Goal: Task Accomplishment & Management: Use online tool/utility

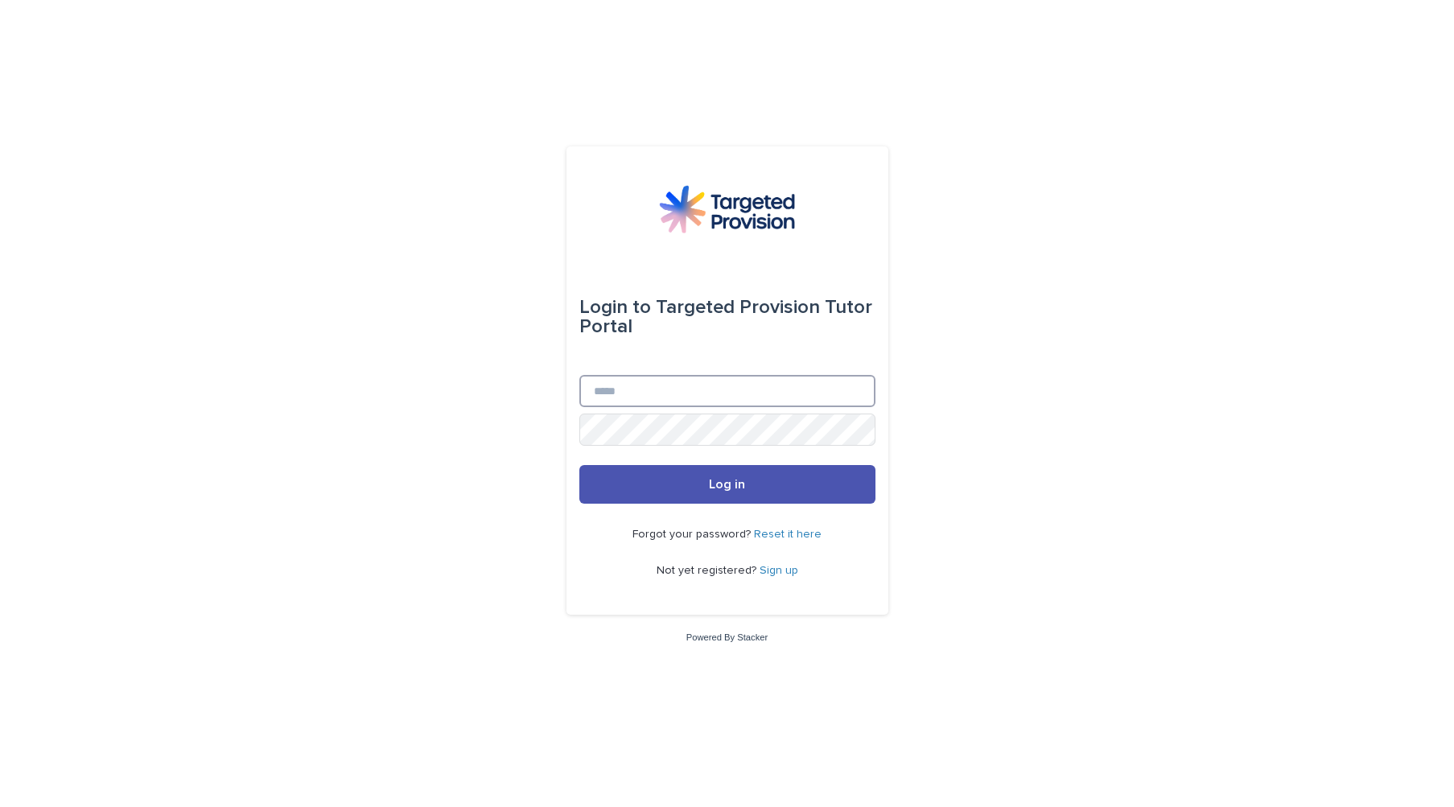
type input "**********"
click at [732, 491] on span "Log in" at bounding box center [727, 484] width 36 height 13
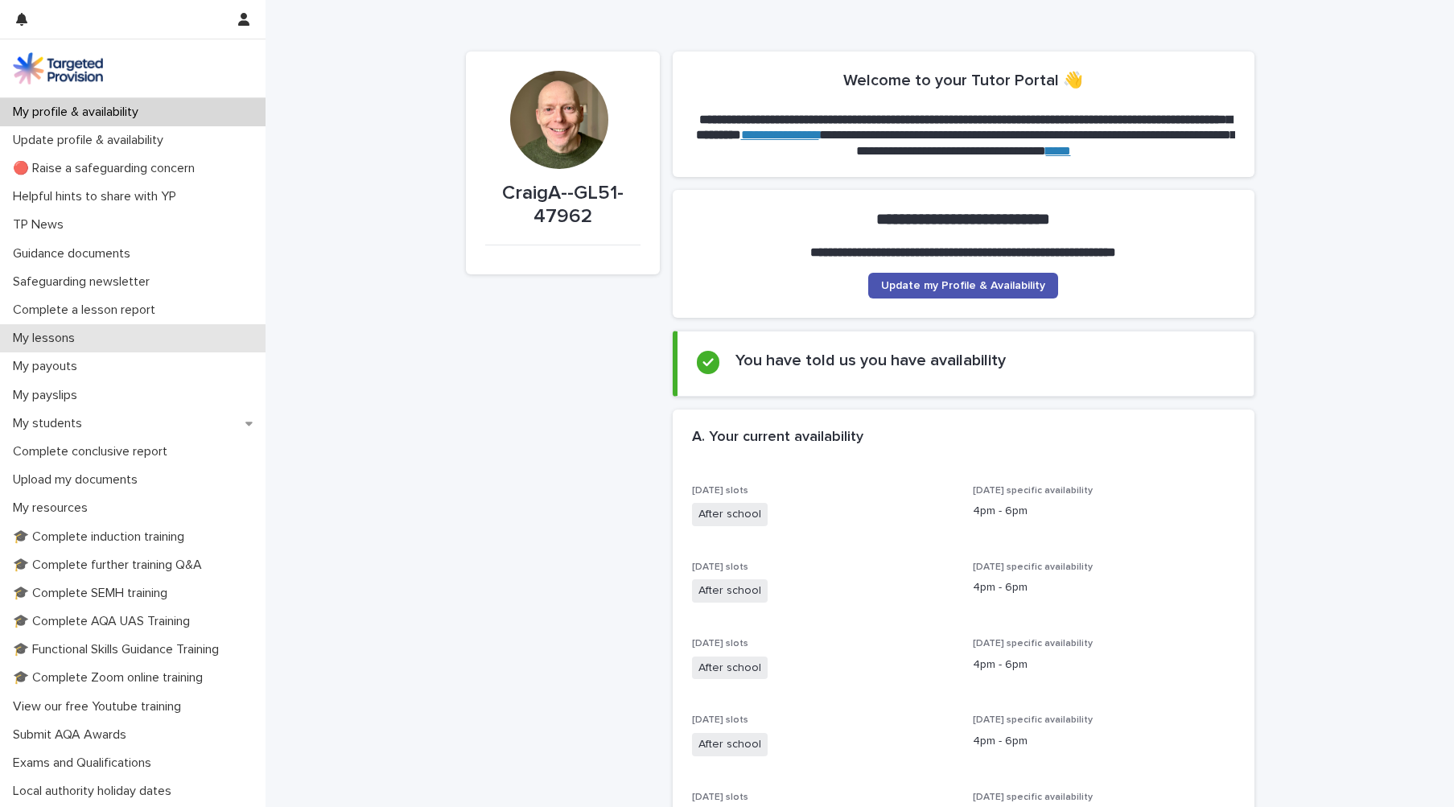
click at [68, 334] on p "My lessons" at bounding box center [46, 338] width 81 height 15
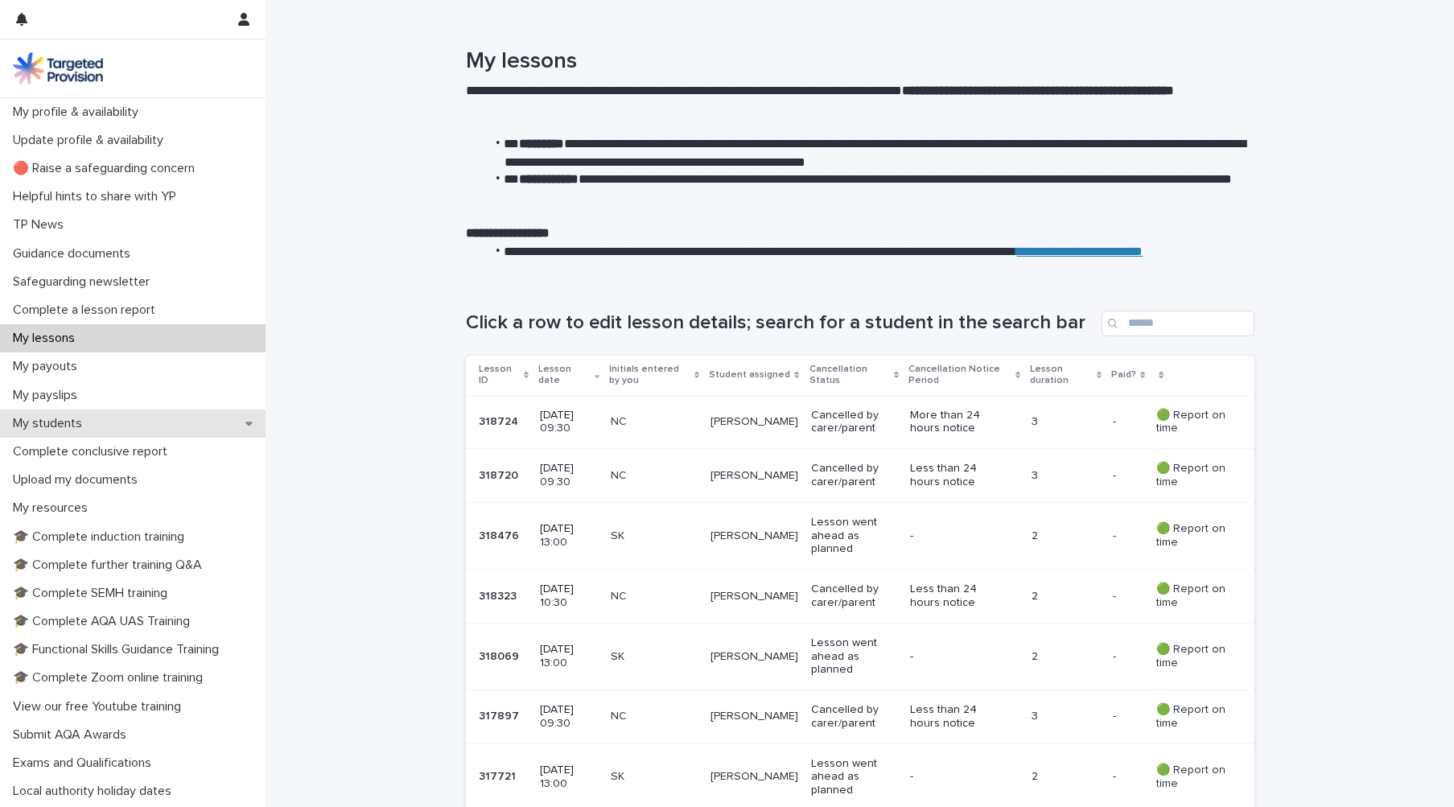
click at [105, 423] on div "My students" at bounding box center [133, 424] width 266 height 28
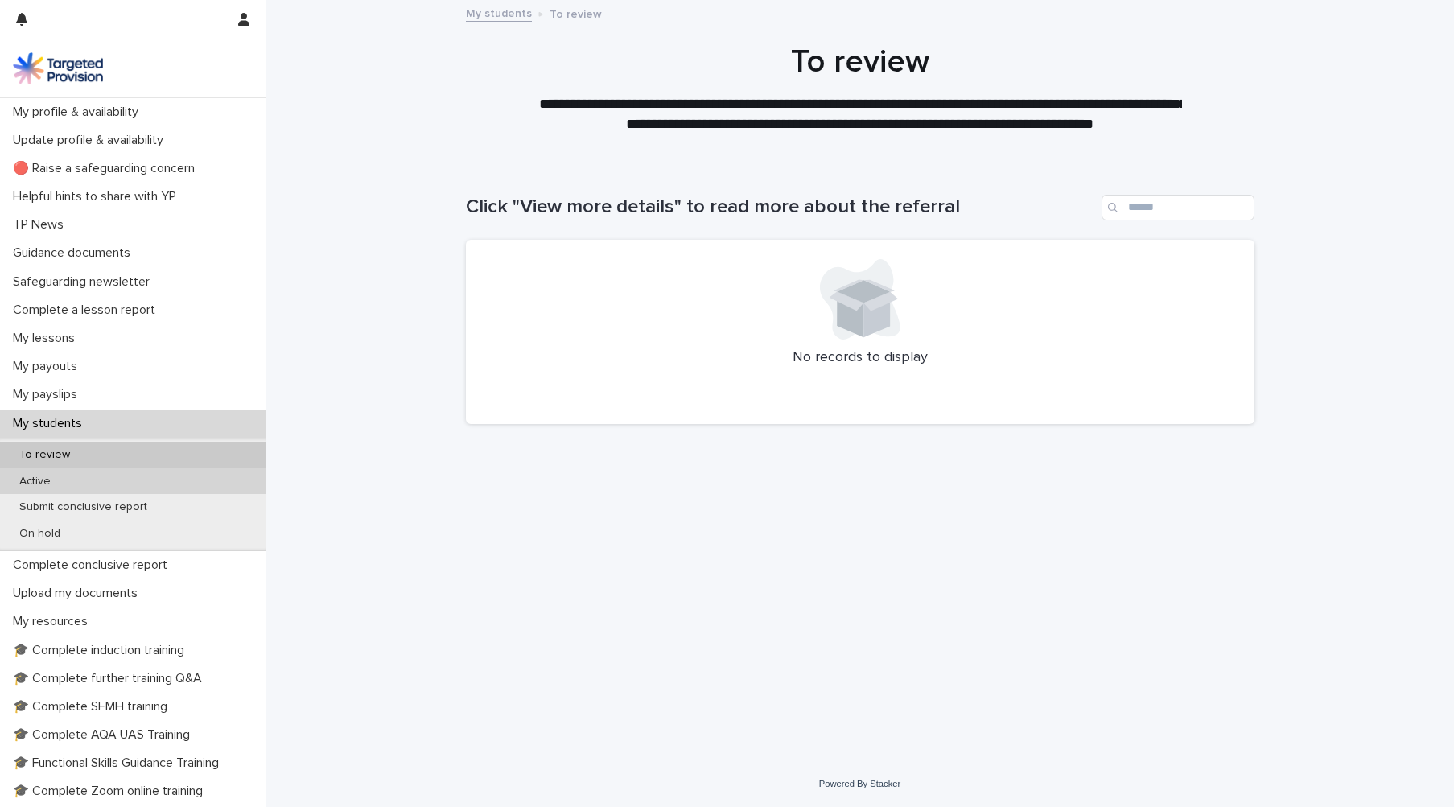
click at [106, 484] on div "Active" at bounding box center [133, 481] width 266 height 27
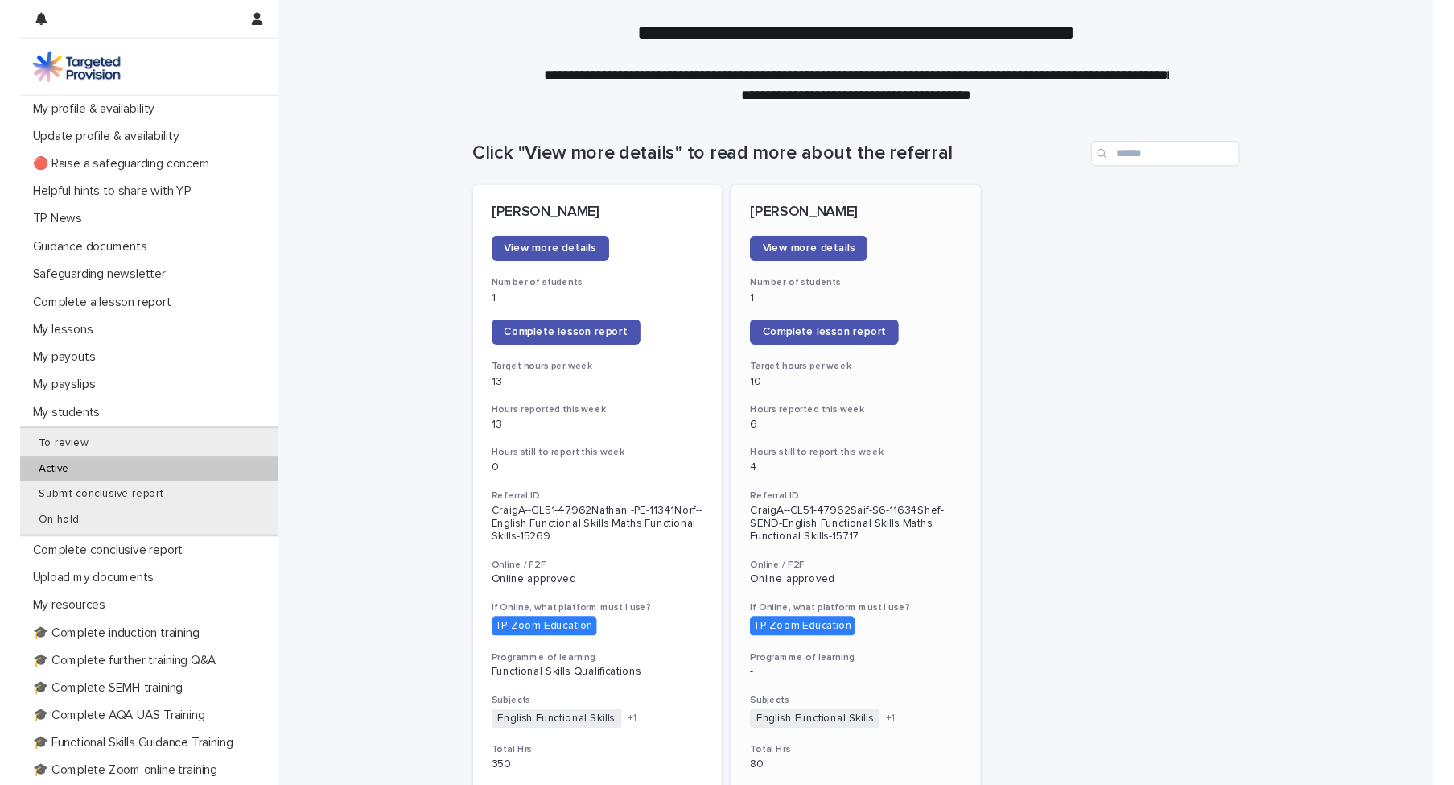
scroll to position [52, 0]
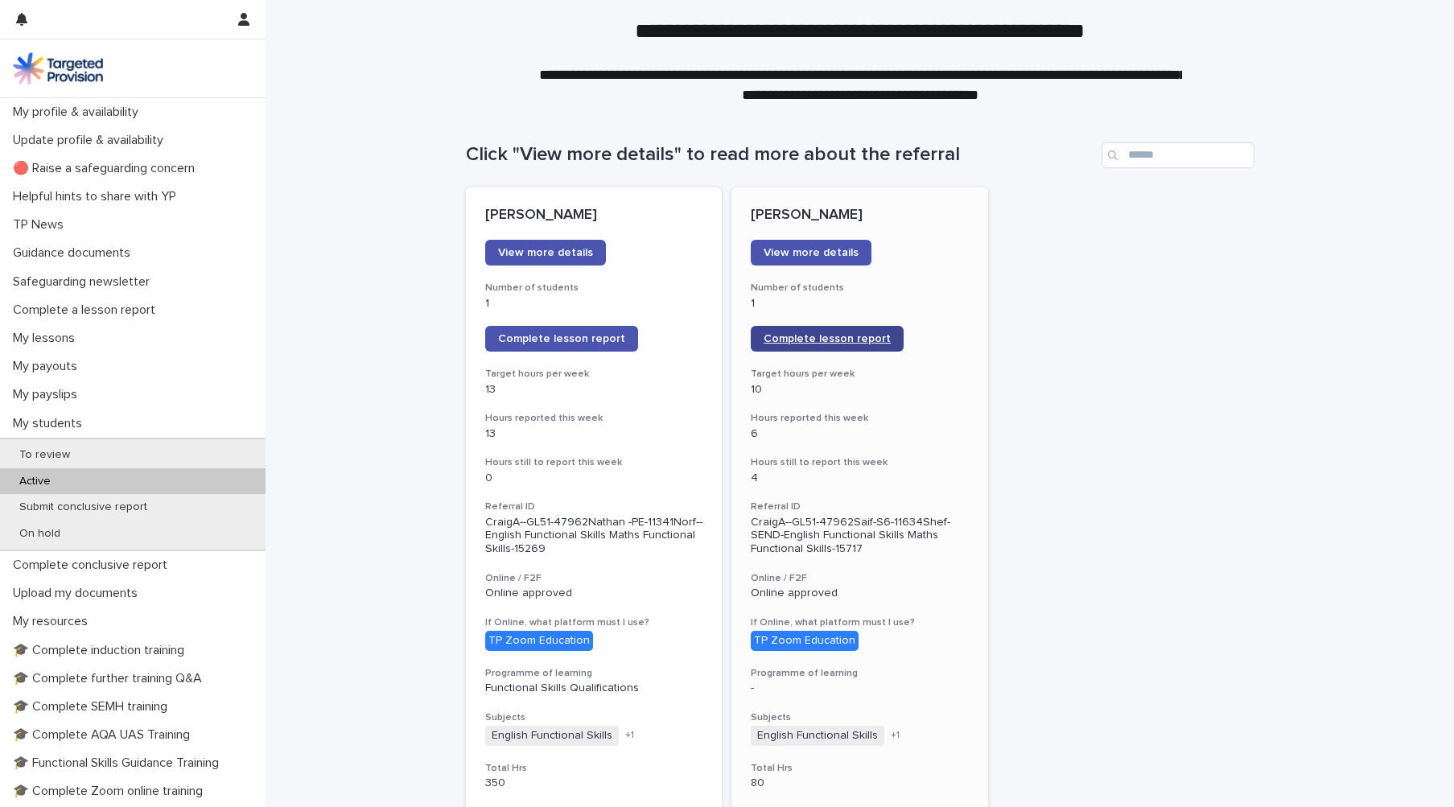
click at [842, 338] on span "Complete lesson report" at bounding box center [827, 338] width 127 height 11
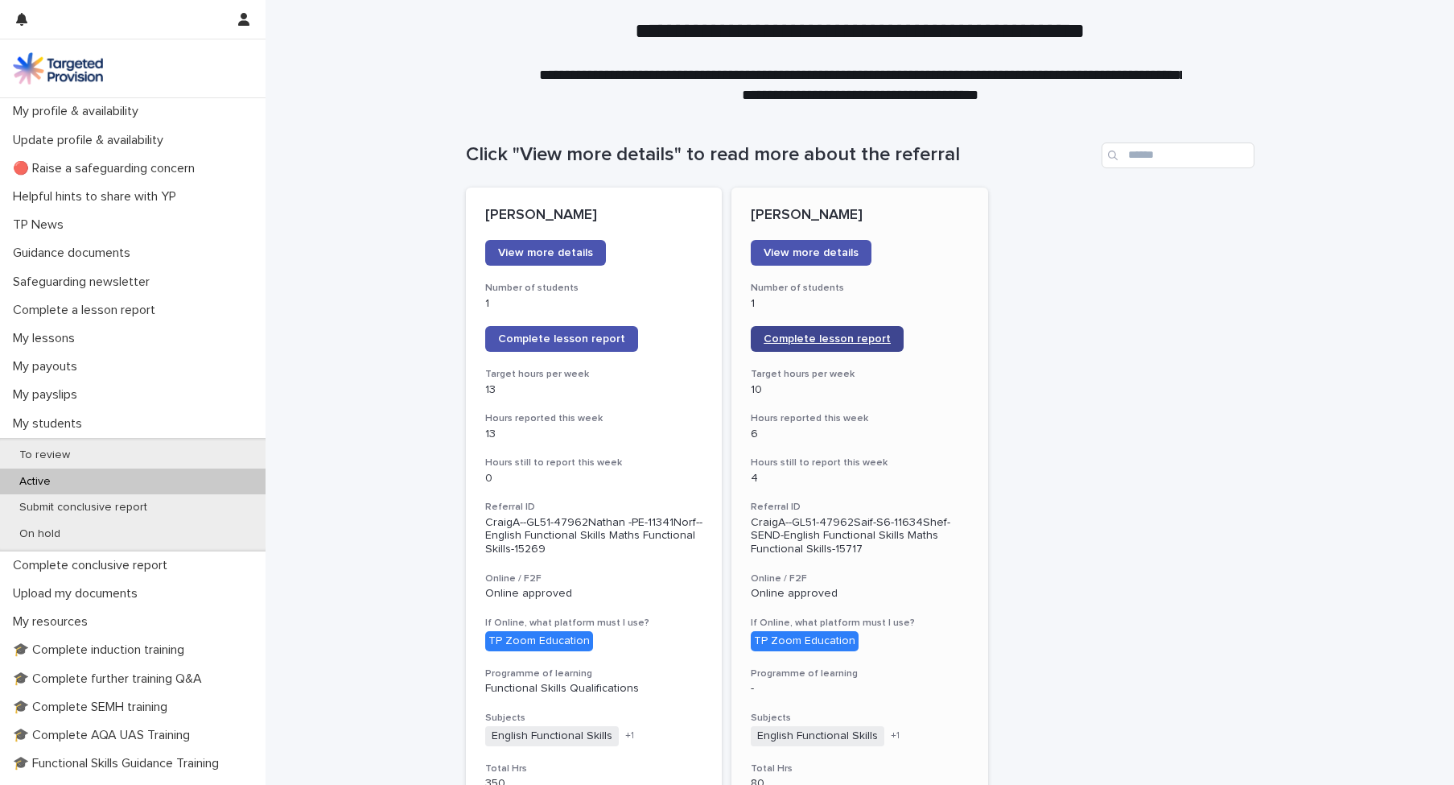
click at [826, 340] on span "Complete lesson report" at bounding box center [827, 338] width 127 height 11
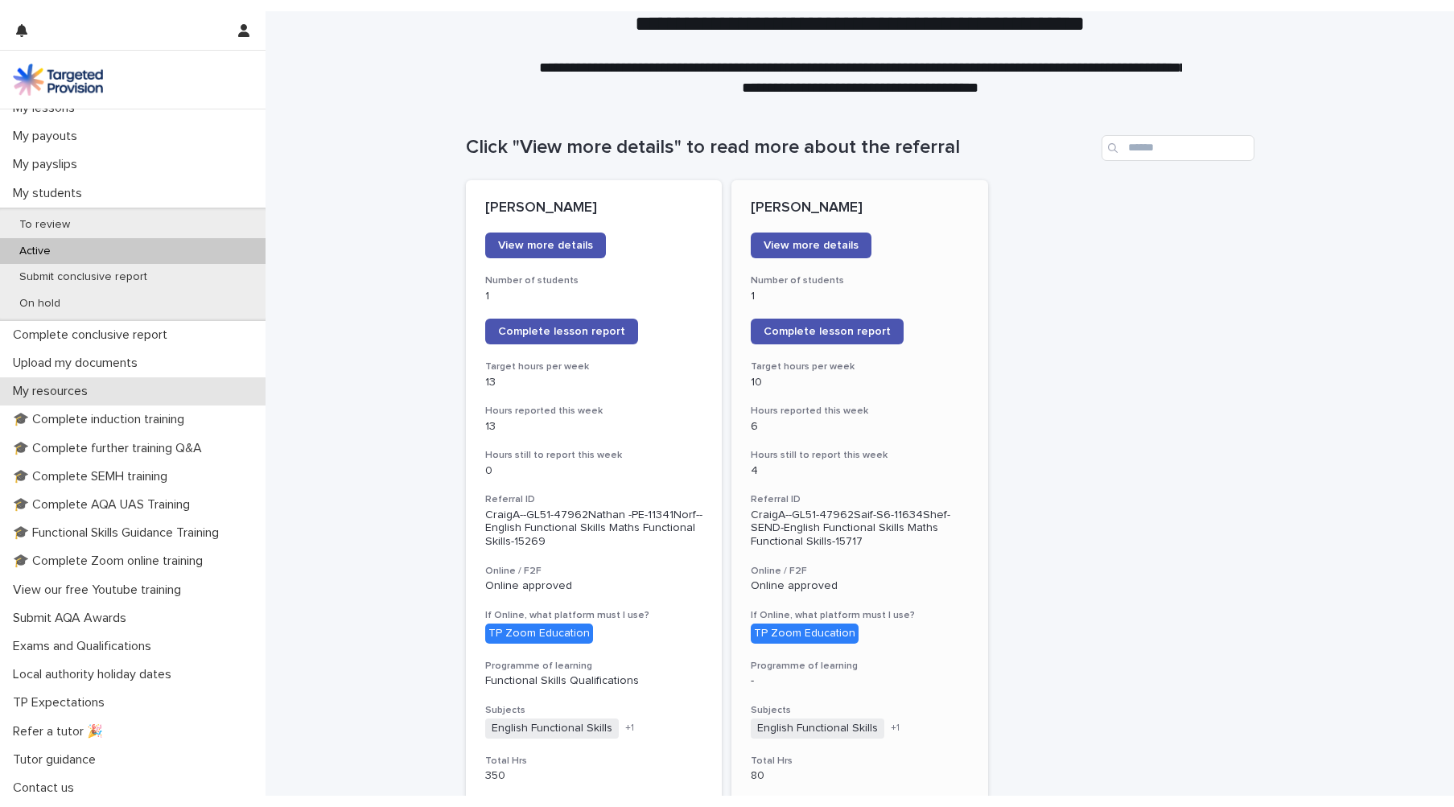
scroll to position [241, 0]
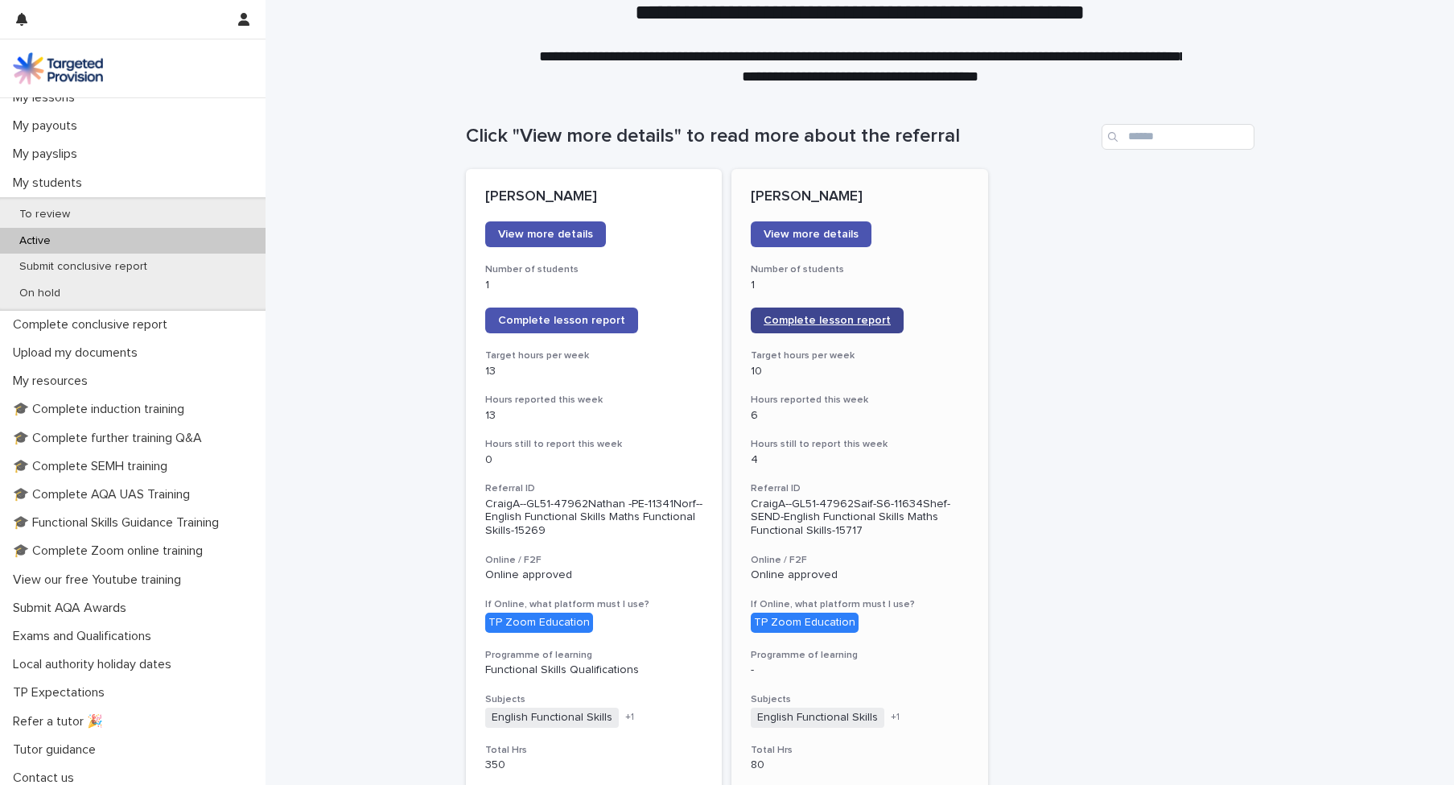
click at [818, 319] on span "Complete lesson report" at bounding box center [827, 320] width 127 height 11
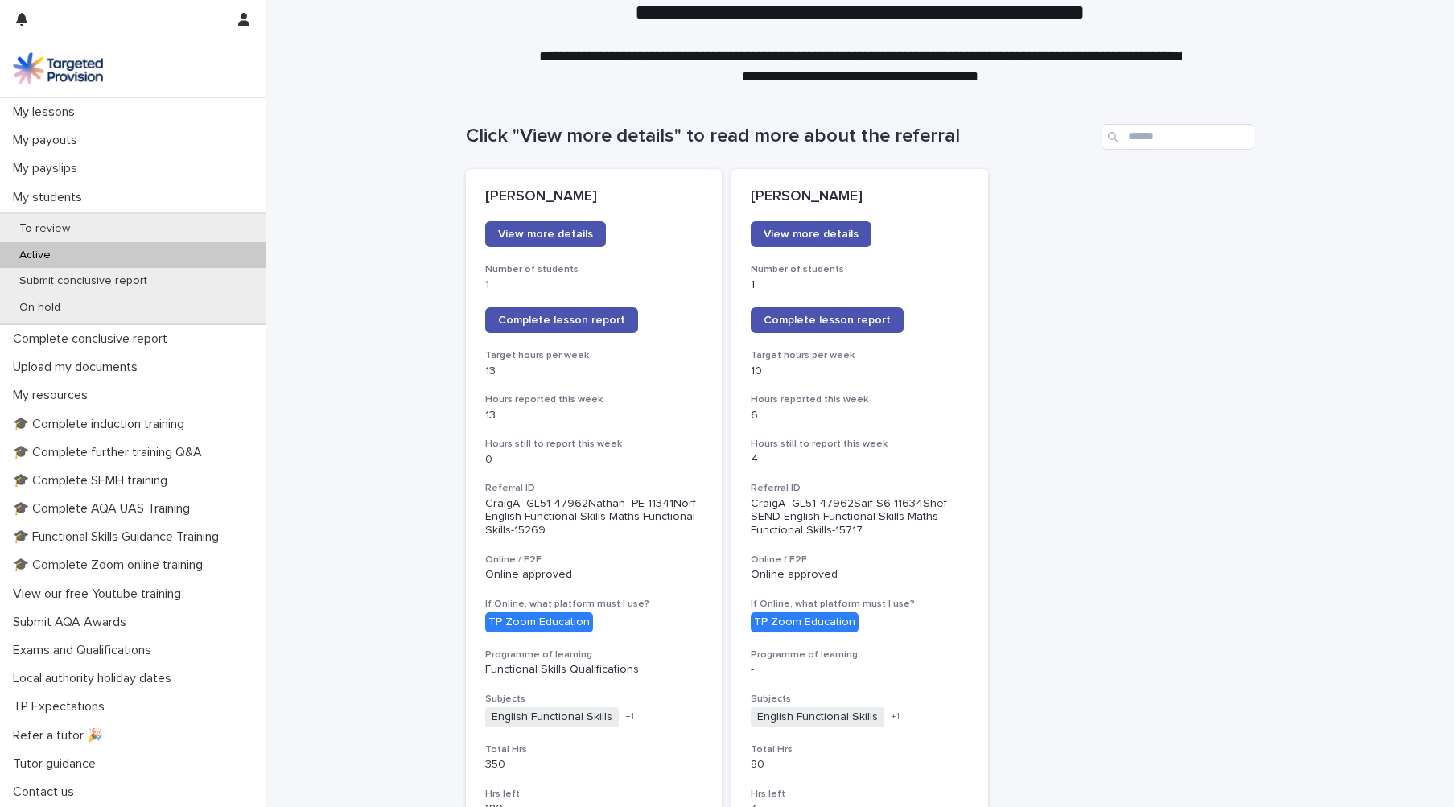
scroll to position [219, 0]
